Goal: Task Accomplishment & Management: Manage account settings

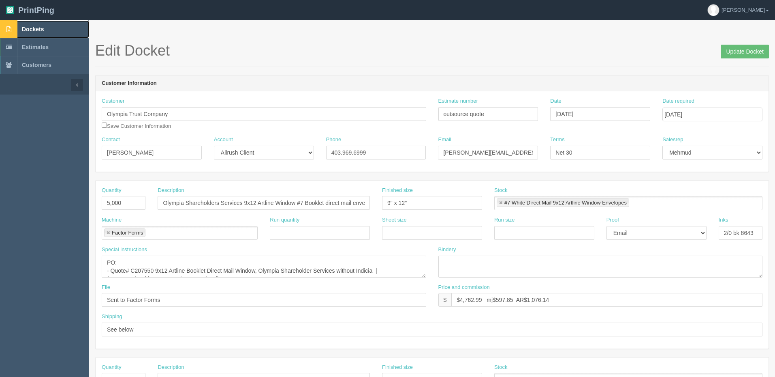
click at [49, 28] on link "Dockets" at bounding box center [44, 29] width 89 height 18
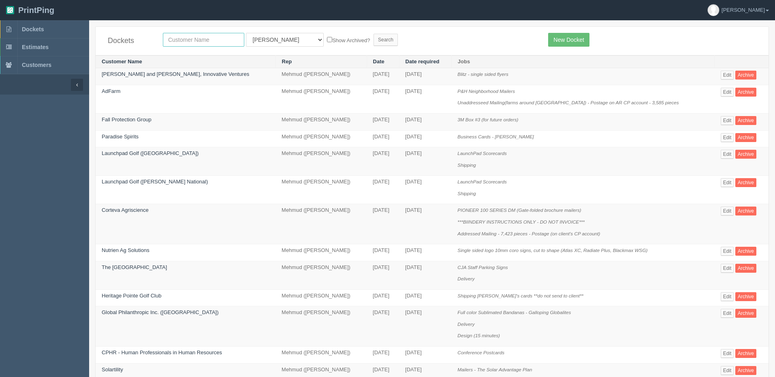
click at [184, 39] on input "text" at bounding box center [203, 40] width 81 height 14
type input "fall"
click at [374, 34] on input "Search" at bounding box center [386, 40] width 24 height 12
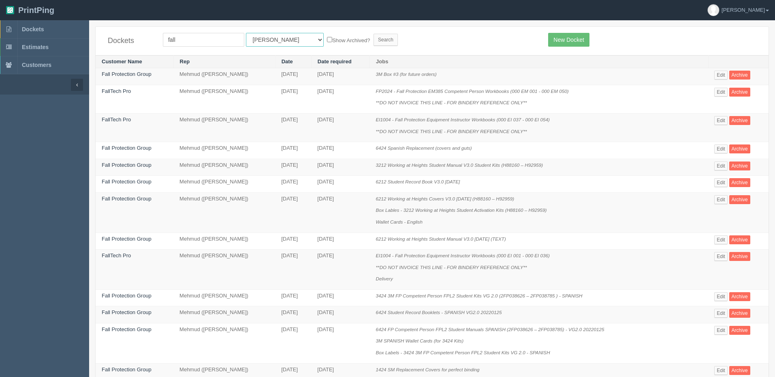
click at [261, 40] on select "All Users Ali Ali Test 1 Aly Amy Ankit Arif Brandon Dan France Greg Jim Mark Ma…" at bounding box center [285, 40] width 78 height 14
select select "8"
click at [246, 33] on select "All Users Ali Ali Test 1 Aly Amy Ankit Arif Brandon Dan France Greg Jim Mark Ma…" at bounding box center [285, 40] width 78 height 14
click at [571, 42] on link "New Docket" at bounding box center [568, 40] width 41 height 14
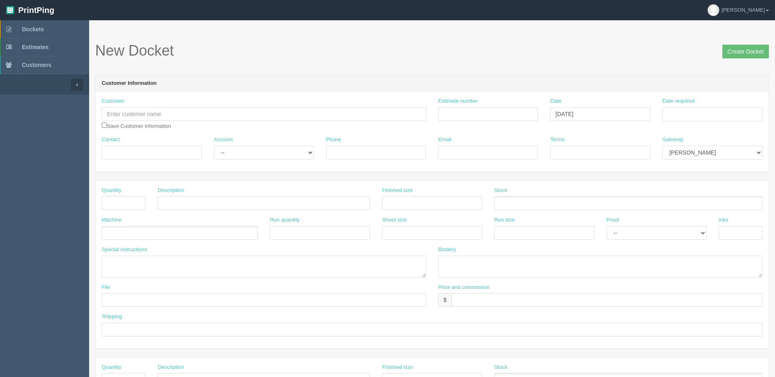
select select "8"
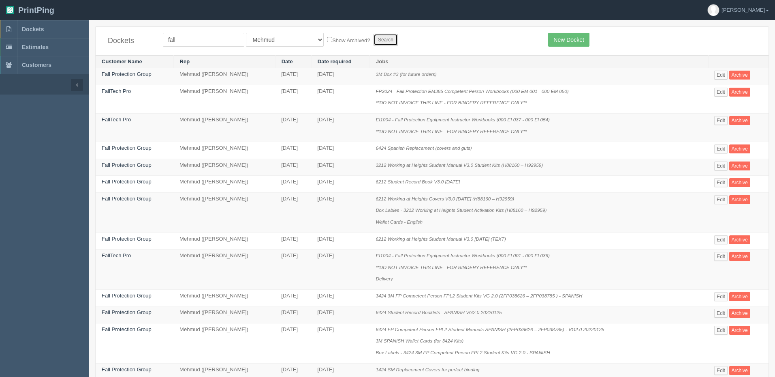
click at [374, 34] on input "Search" at bounding box center [386, 40] width 24 height 12
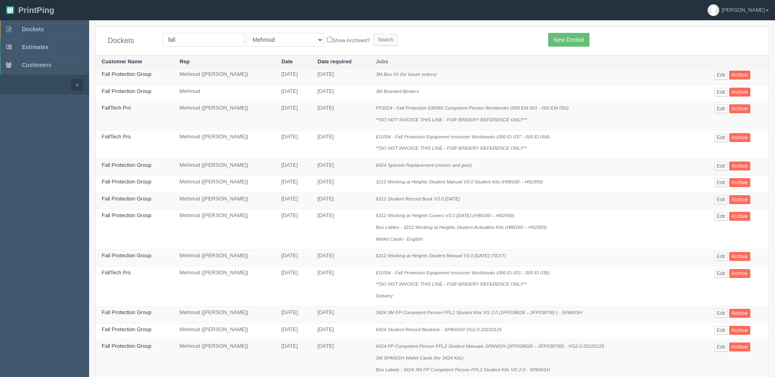
click at [413, 45] on form "fall All Users [PERSON_NAME] Test 1 [PERSON_NAME] [PERSON_NAME] [PERSON_NAME] F…" at bounding box center [349, 40] width 373 height 14
click at [723, 92] on link "Edit" at bounding box center [721, 92] width 13 height 9
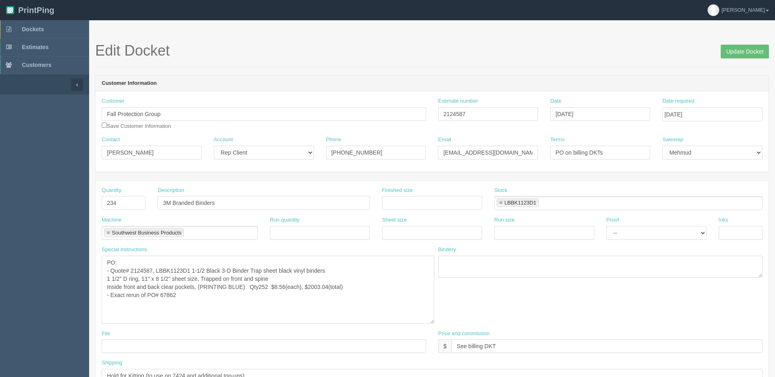
drag, startPoint x: 424, startPoint y: 274, endPoint x: 432, endPoint y: 320, distance: 46.9
click at [432, 320] on textarea "PO: - Quote# 2124587, LBBK1123D1 1-1/2 Black 3-D Binder Trap sheet black vinyl …" at bounding box center [268, 289] width 333 height 68
click at [417, 77] on header "Customer Information" at bounding box center [432, 83] width 673 height 16
click at [397, 54] on h1 "Edit Docket Update Docket" at bounding box center [432, 51] width 674 height 16
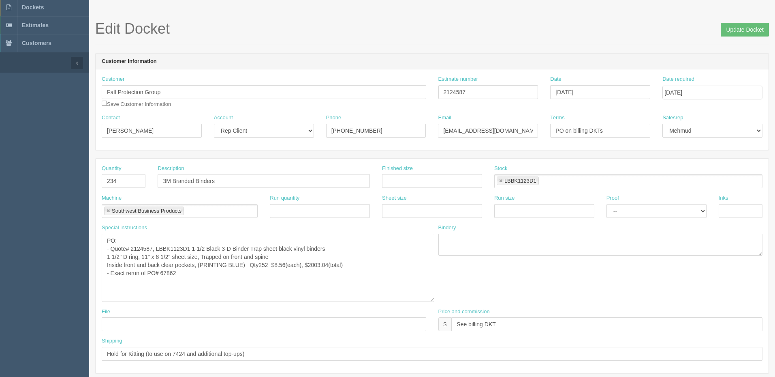
scroll to position [41, 0]
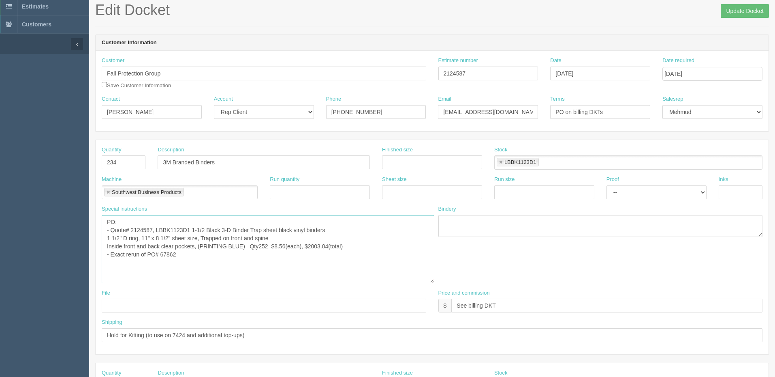
click at [241, 257] on textarea "PO: - Quote# 2124587, LBBK1123D1 1-1/2 Black 3-D Binder Trap sheet black vinyl …" at bounding box center [268, 249] width 333 height 68
click at [190, 257] on textarea "PO: - Quote# 2124587, LBBK1123D1 1-1/2 Black 3-D Binder Trap sheet black vinyl …" at bounding box center [268, 249] width 333 height 68
